Goal: Information Seeking & Learning: Learn about a topic

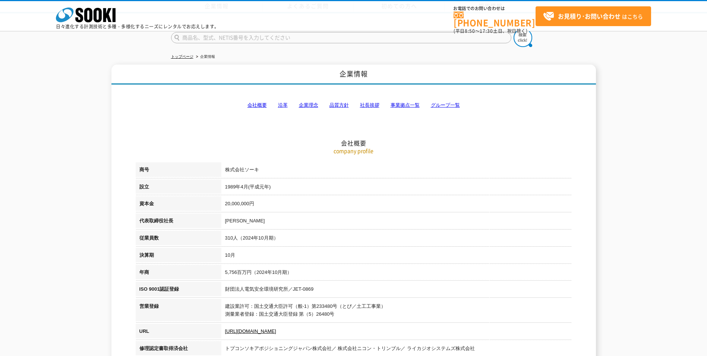
scroll to position [1102, 0]
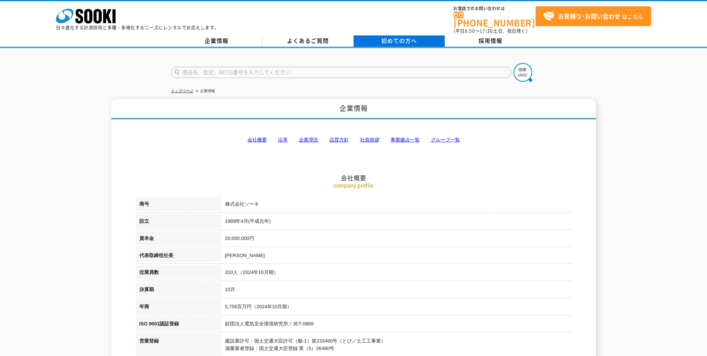
click at [420, 35] on link "初めての方へ" at bounding box center [399, 40] width 91 height 11
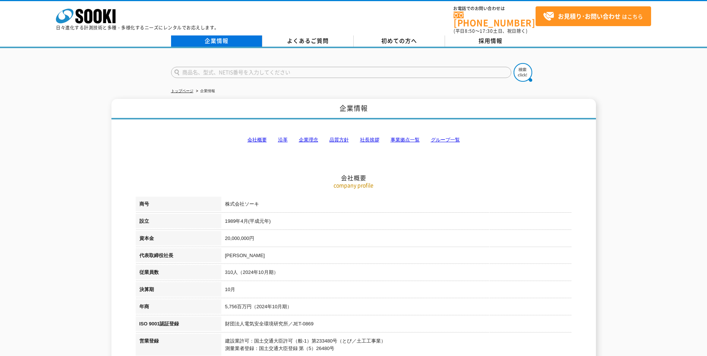
click at [223, 41] on link "企業情報" at bounding box center [216, 40] width 91 height 11
click at [91, 14] on icon at bounding box center [88, 16] width 8 height 15
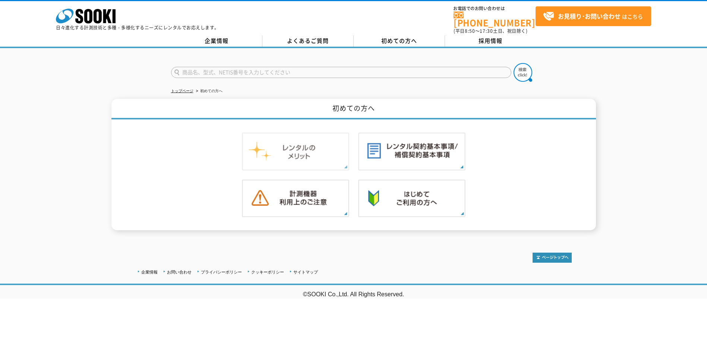
click at [308, 153] on img at bounding box center [295, 151] width 107 height 38
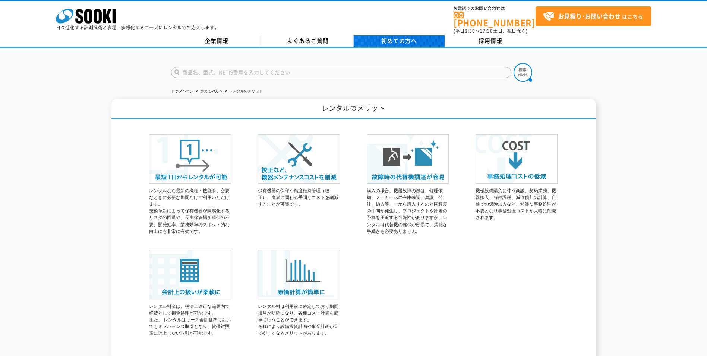
click at [410, 37] on span "初めての方へ" at bounding box center [399, 41] width 36 height 8
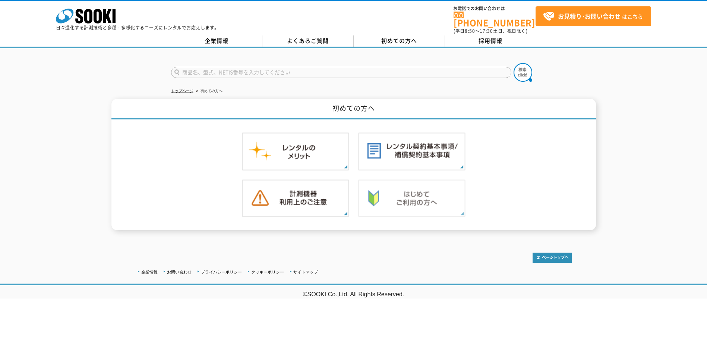
click at [393, 187] on img at bounding box center [411, 198] width 107 height 38
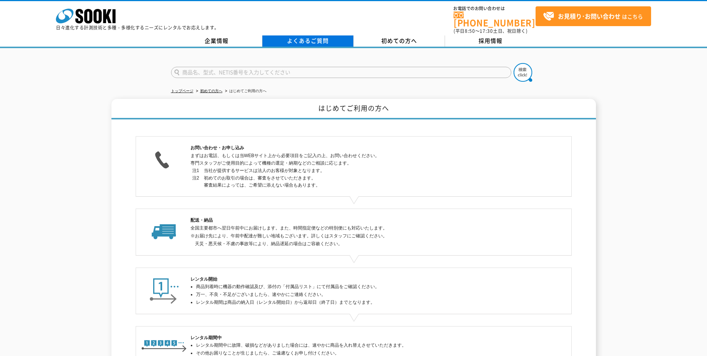
click at [318, 35] on link "よくあるご質問" at bounding box center [308, 40] width 91 height 11
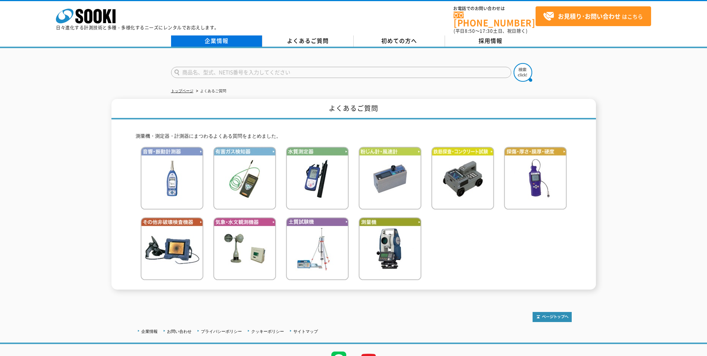
click at [227, 38] on link "企業情報" at bounding box center [216, 40] width 91 height 11
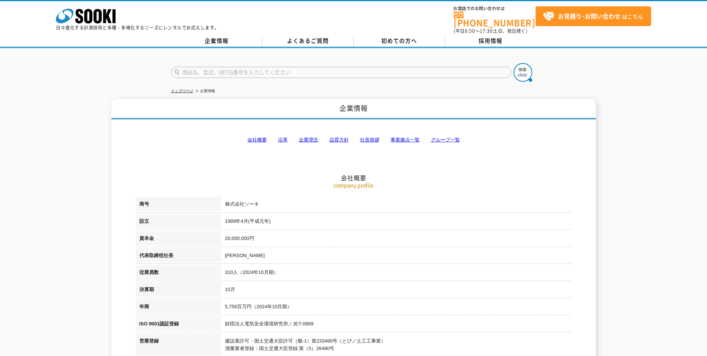
click at [91, 25] on p "日々進化する計測技術と多種・多様化するニーズにレンタルでお応えします。" at bounding box center [137, 27] width 163 height 4
click at [93, 15] on icon "株式会社 ソーキ" at bounding box center [86, 16] width 60 height 15
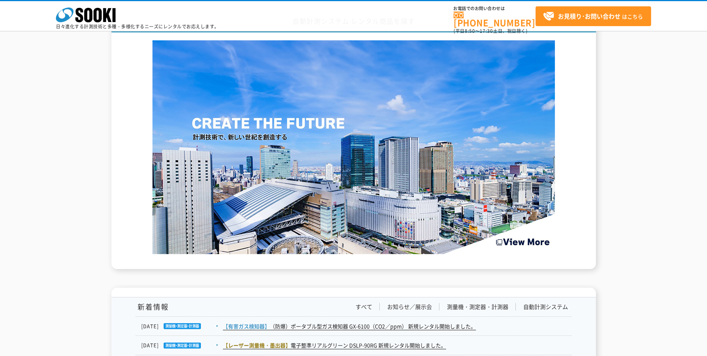
scroll to position [1208, 0]
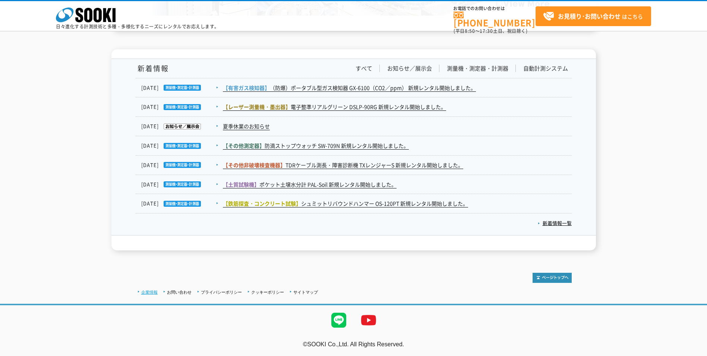
click at [148, 291] on link "企業情報" at bounding box center [149, 292] width 16 height 4
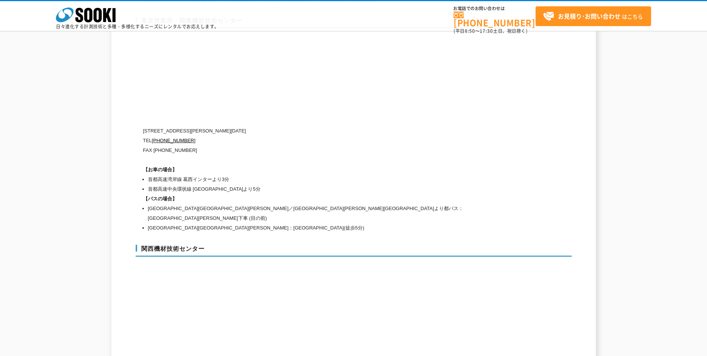
scroll to position [3335, 0]
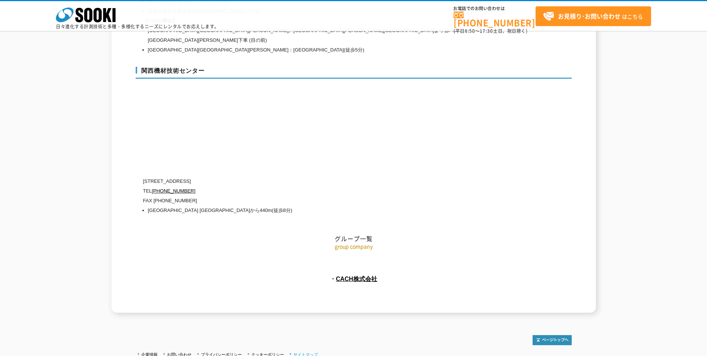
click at [311, 352] on link "サイトマップ" at bounding box center [305, 354] width 25 height 4
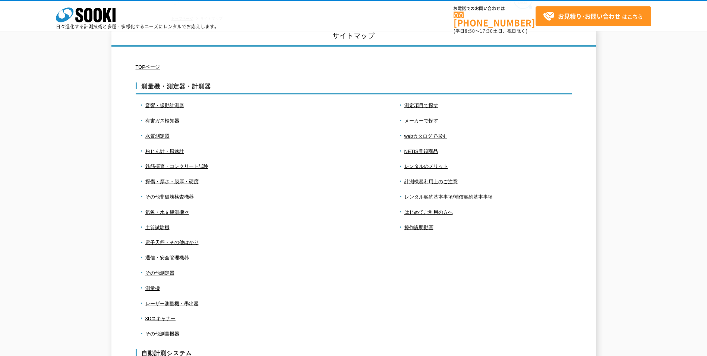
scroll to position [75, 0]
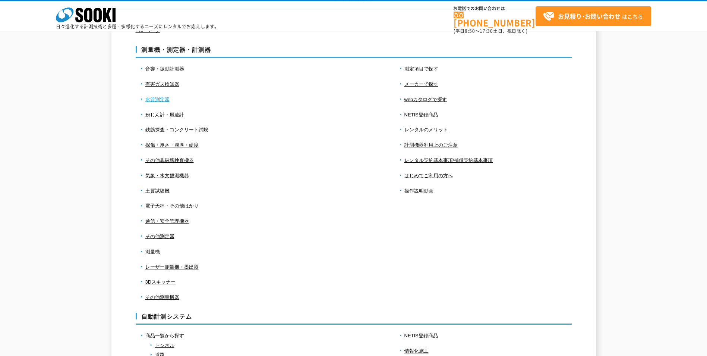
click at [159, 99] on link "水質測定器" at bounding box center [157, 100] width 24 height 6
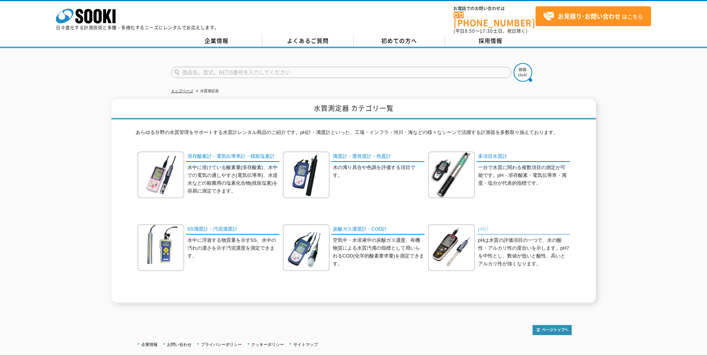
click at [488, 224] on link "pH計" at bounding box center [523, 229] width 93 height 11
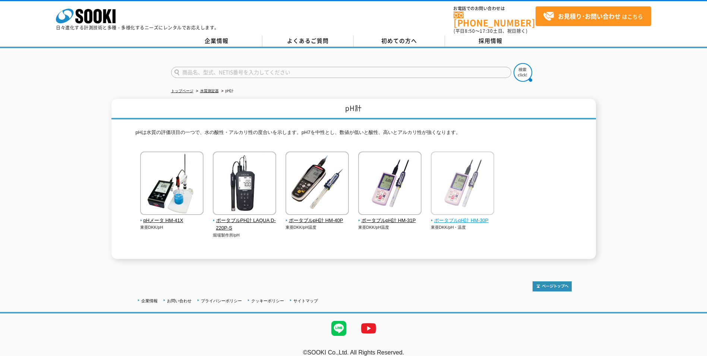
click at [441, 211] on img at bounding box center [462, 183] width 63 height 65
